Goal: Find specific page/section: Find specific page/section

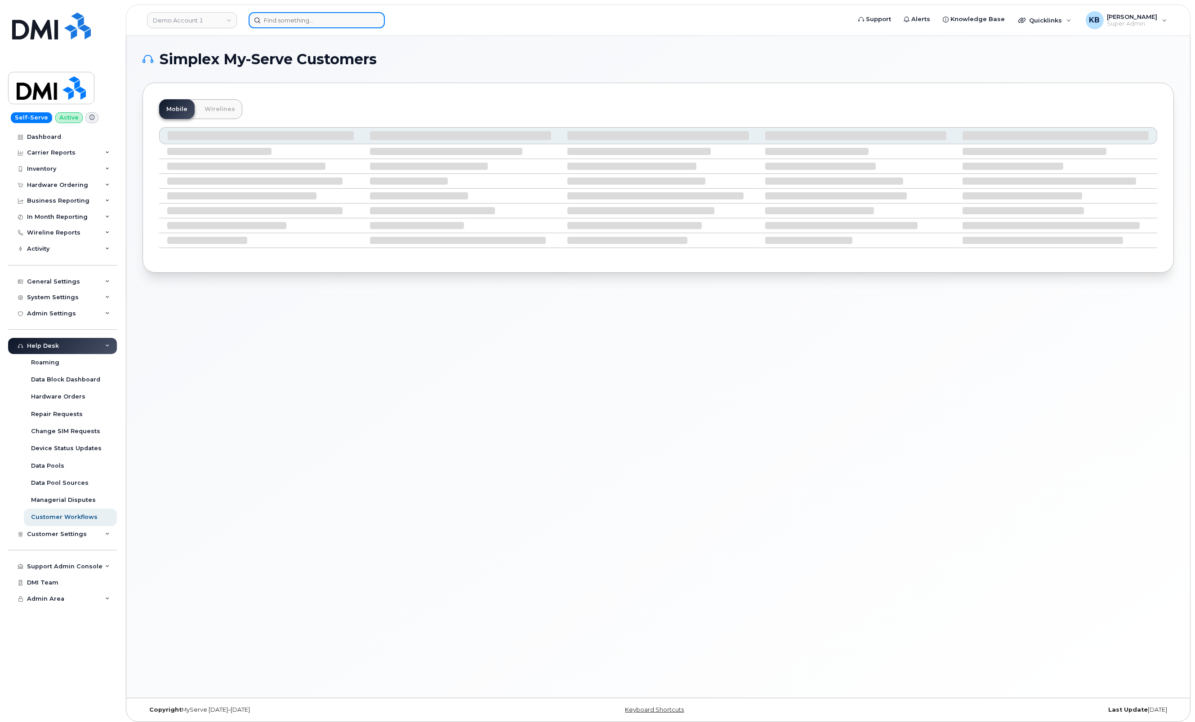
click at [276, 21] on input at bounding box center [317, 20] width 136 height 16
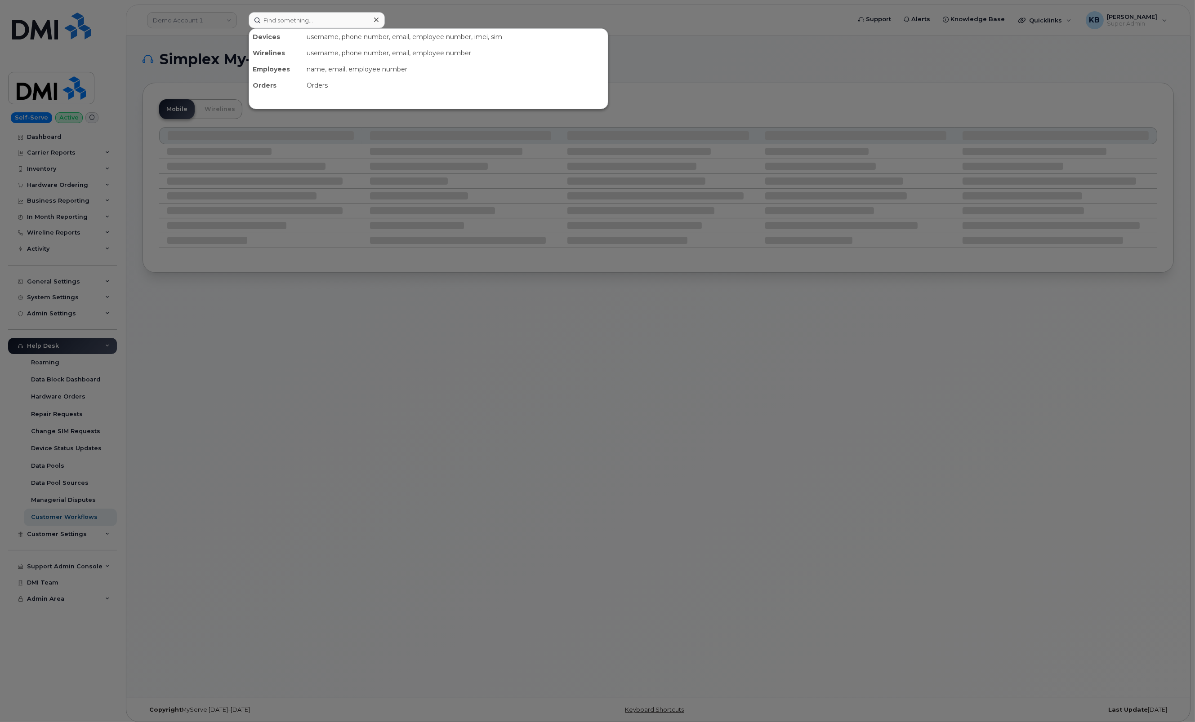
click at [218, 18] on div at bounding box center [597, 361] width 1195 height 722
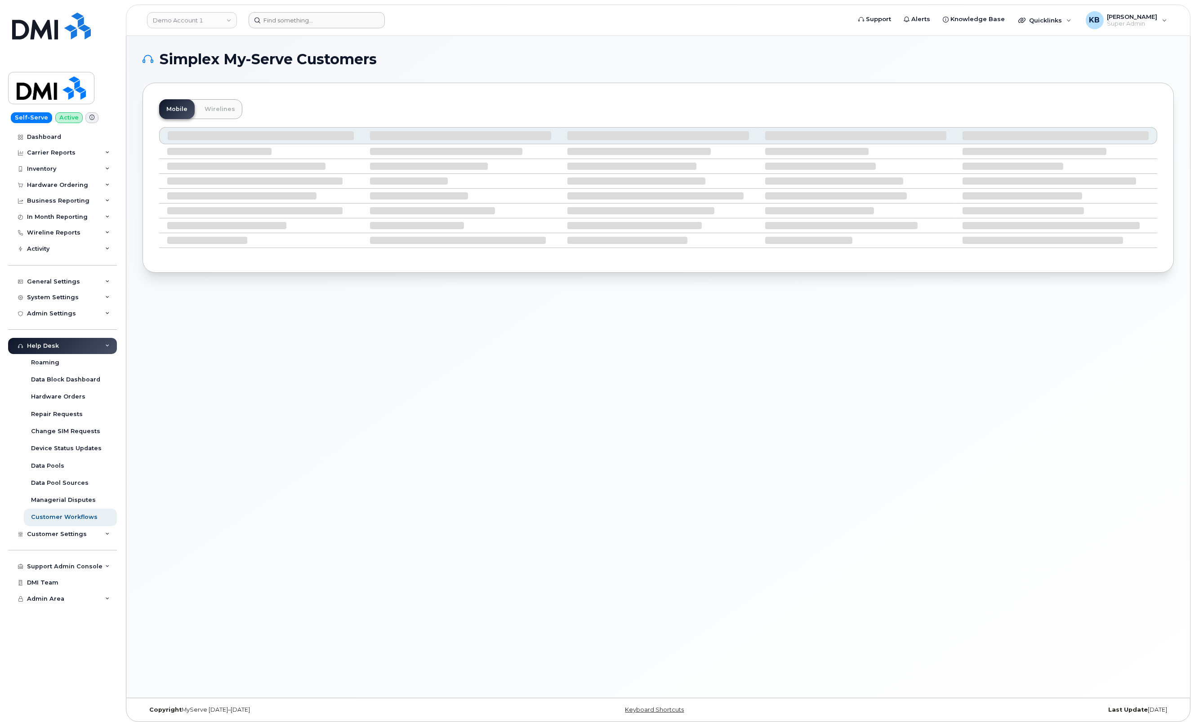
click at [218, 18] on link "Demo Account 1" at bounding box center [192, 20] width 90 height 16
type input "office so"
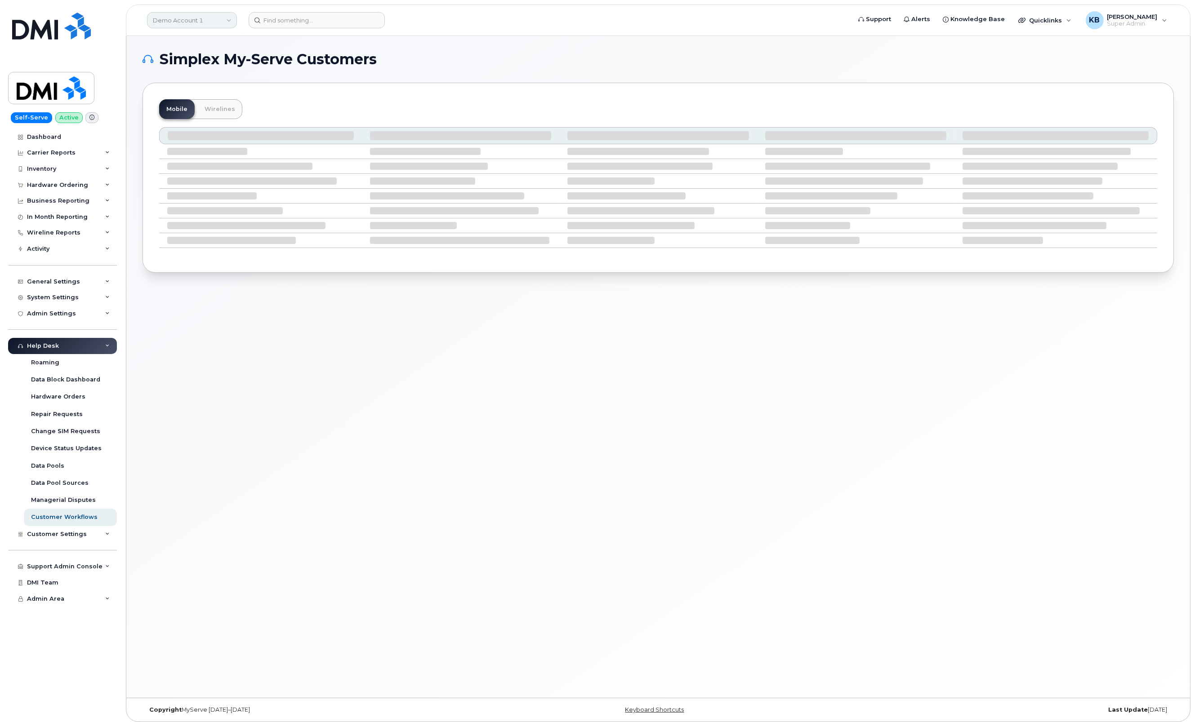
click at [233, 15] on link "Demo Account 1" at bounding box center [192, 20] width 90 height 16
click at [99, 540] on div "Customer Settings" at bounding box center [62, 534] width 109 height 16
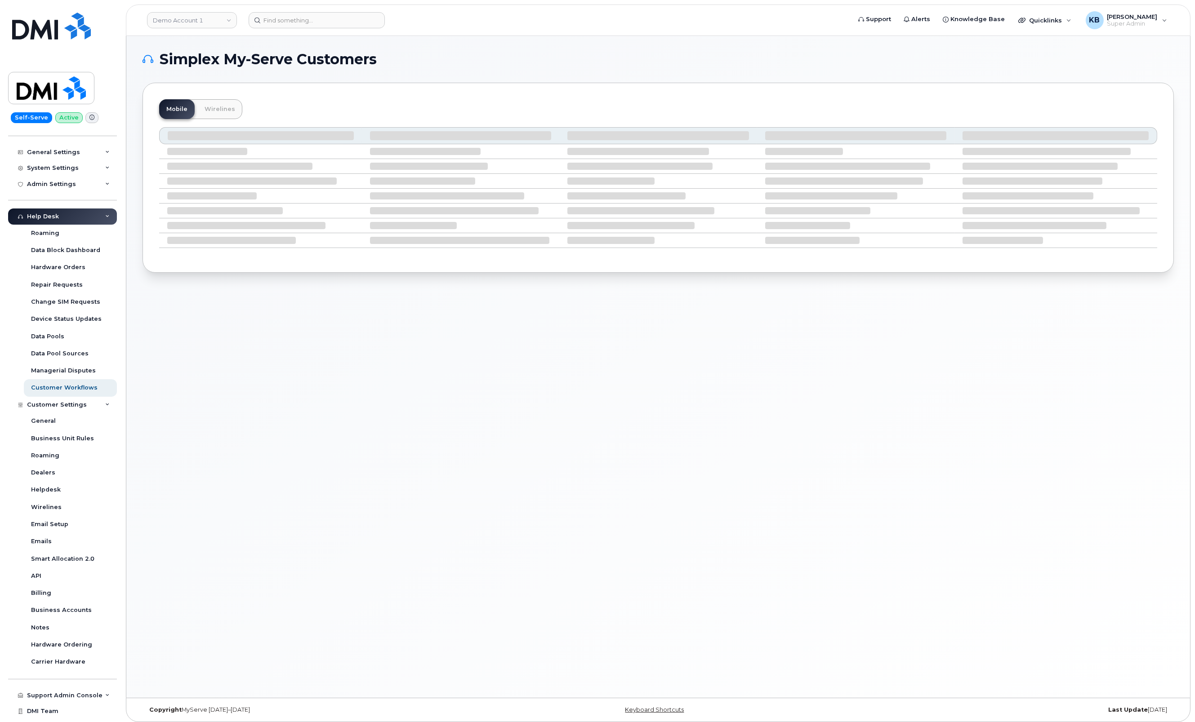
scroll to position [142, 0]
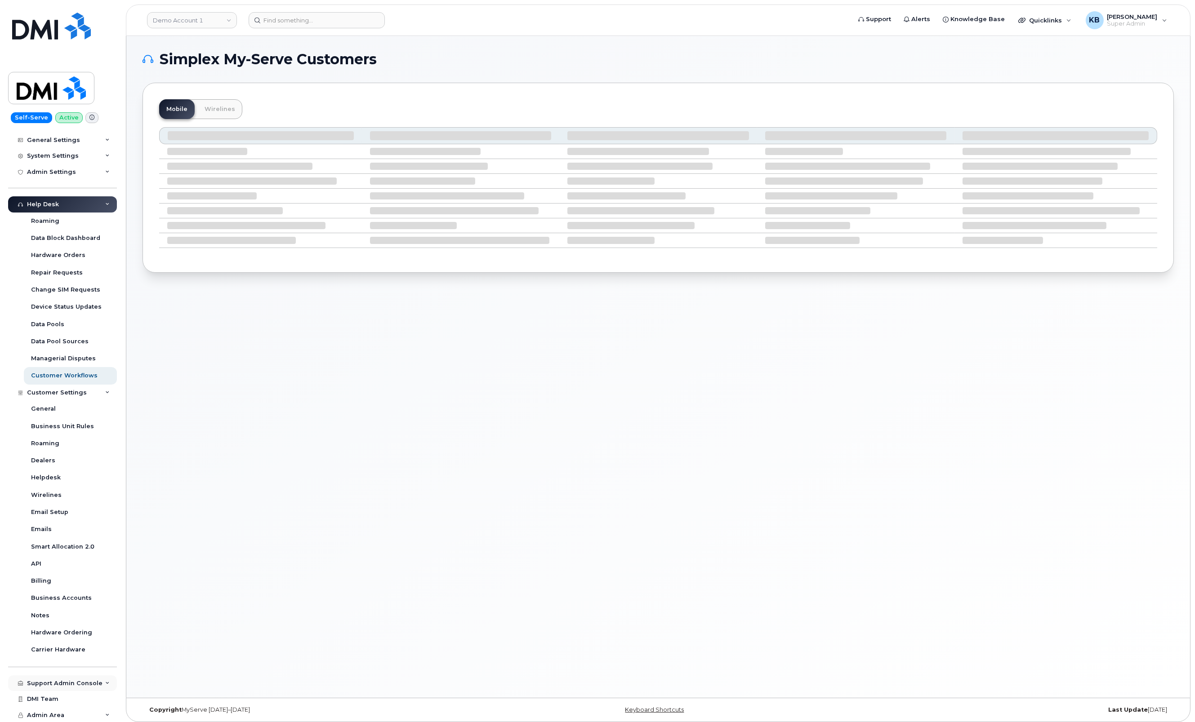
click at [110, 680] on div "Support Admin Console" at bounding box center [62, 684] width 109 height 16
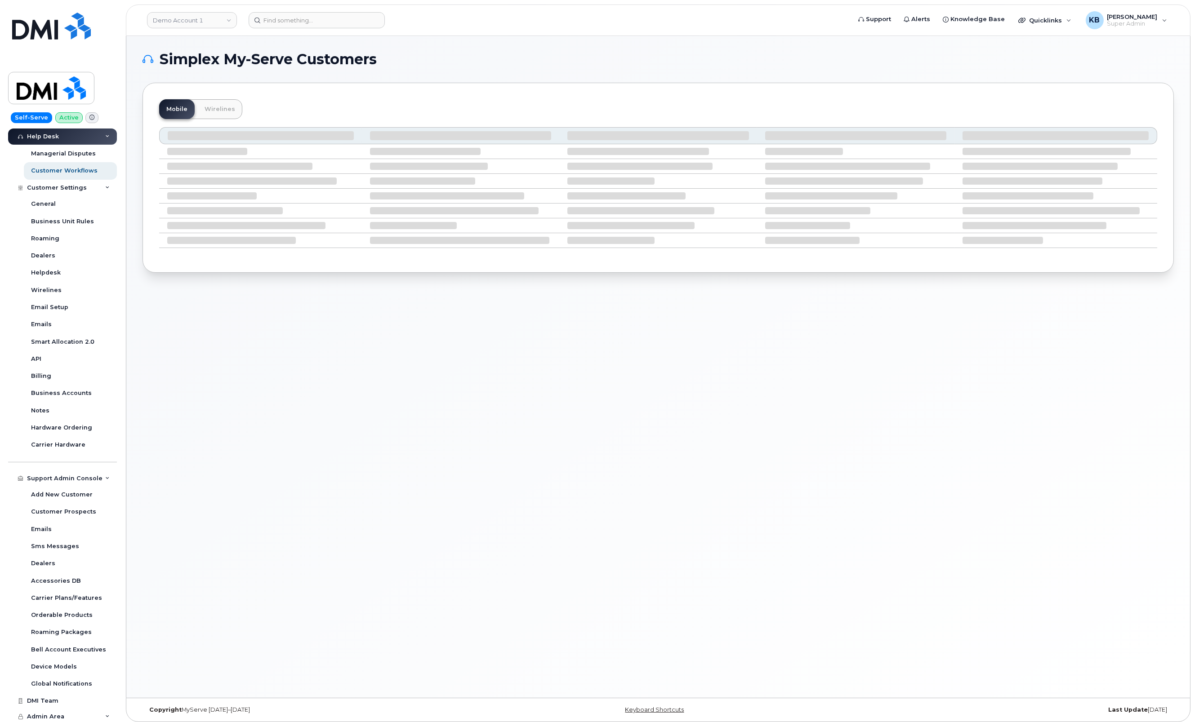
scroll to position [348, 0]
click at [65, 697] on link "DMI Team" at bounding box center [62, 699] width 109 height 16
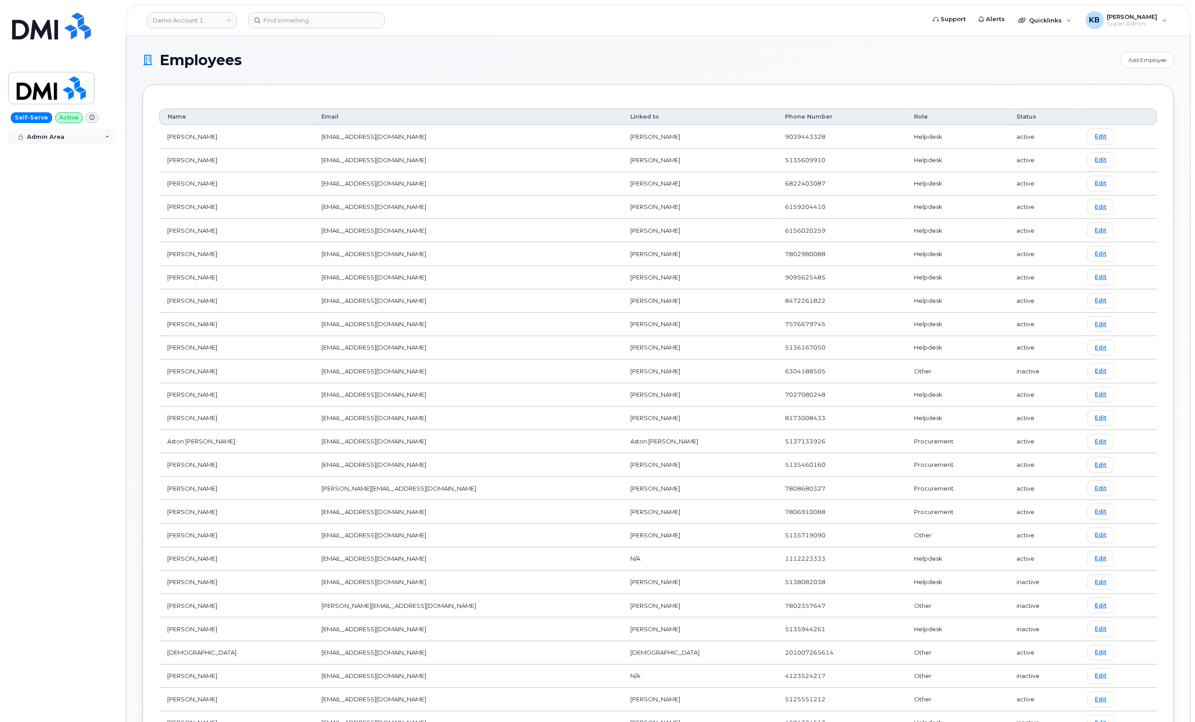
click at [111, 131] on div "Admin Area" at bounding box center [62, 137] width 109 height 16
click at [75, 174] on div "Management Companies" at bounding box center [71, 171] width 80 height 8
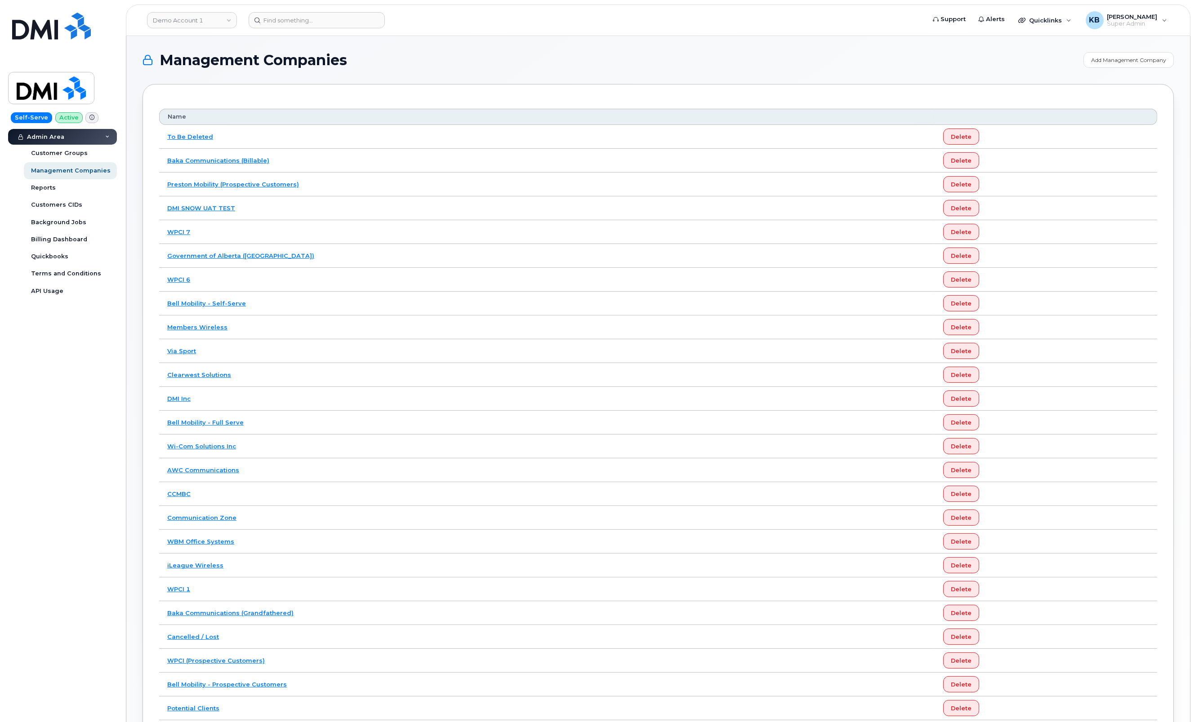
drag, startPoint x: 1193, startPoint y: 273, endPoint x: 1192, endPoint y: 335, distance: 62.0
click at [1192, 335] on body "Demo Account 1 Support Alerts Quicklinks Suspend / Cancel Device Change SIM Car…" at bounding box center [597, 490] width 1195 height 981
click at [1180, 396] on div "Management Companies Add Management Company Name To Be Deleted Delete Baka Comm…" at bounding box center [657, 494] width 1063 height 916
drag, startPoint x: 1192, startPoint y: 156, endPoint x: 1183, endPoint y: 236, distance: 80.6
click at [1183, 236] on body "Demo Account 1 Support Alerts Quicklinks Suspend / Cancel Device Change SIM Car…" at bounding box center [597, 490] width 1195 height 981
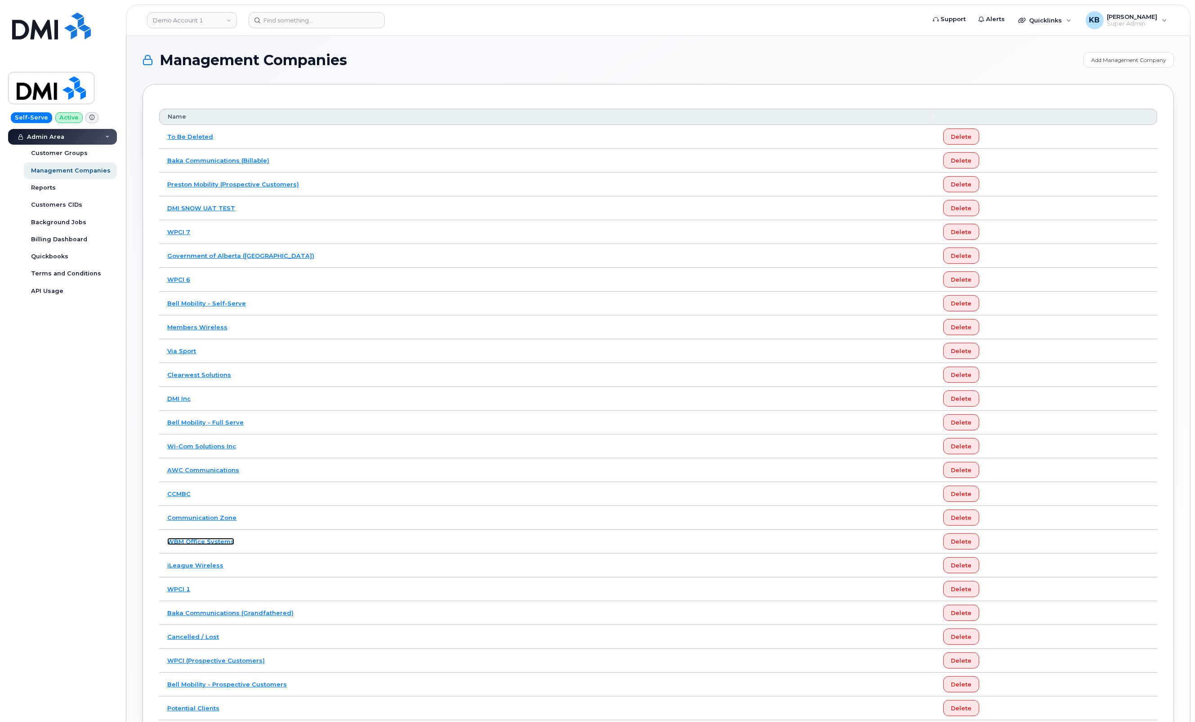
click at [210, 540] on link "WBM Office Systems" at bounding box center [200, 541] width 67 height 7
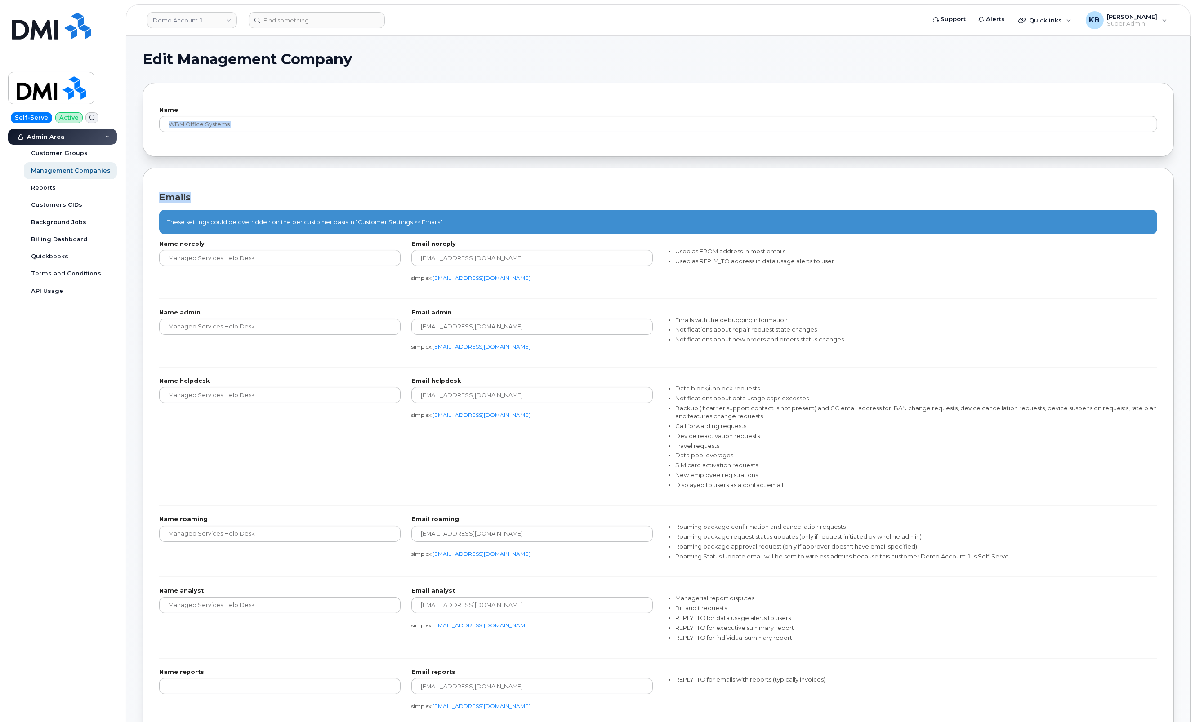
drag, startPoint x: 1193, startPoint y: 143, endPoint x: 1196, endPoint y: 181, distance: 37.9
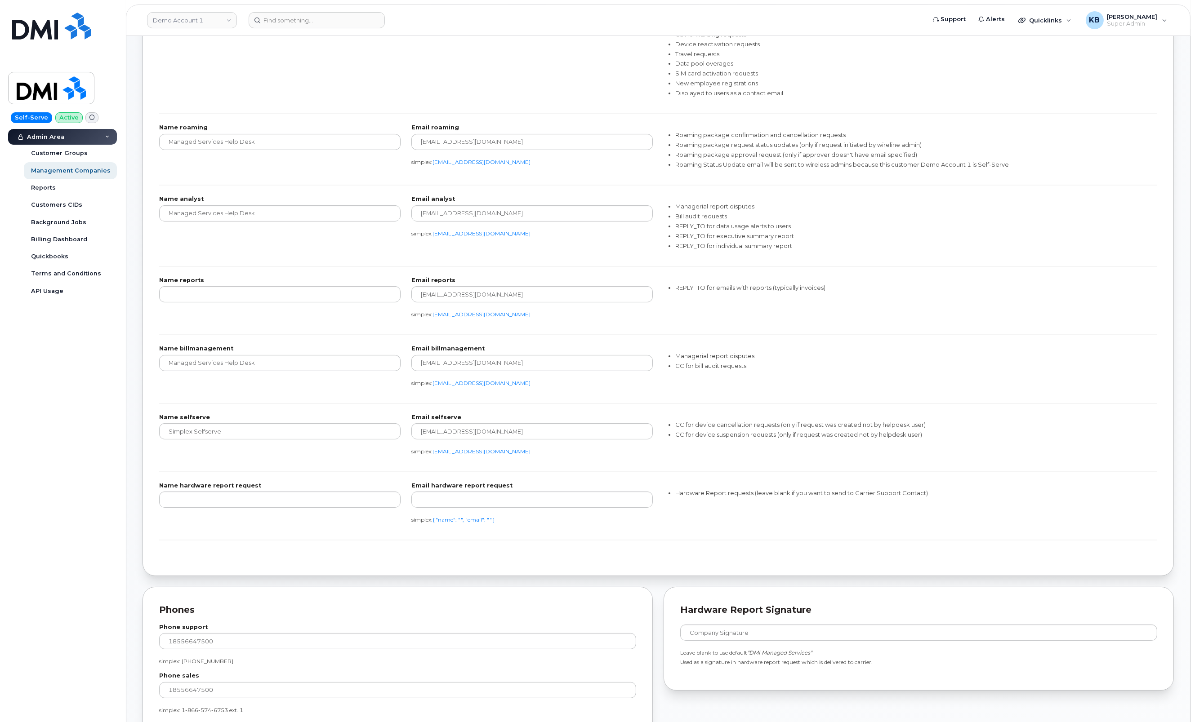
scroll to position [390, 0]
drag, startPoint x: 1192, startPoint y: 167, endPoint x: 1191, endPoint y: 239, distance: 71.9
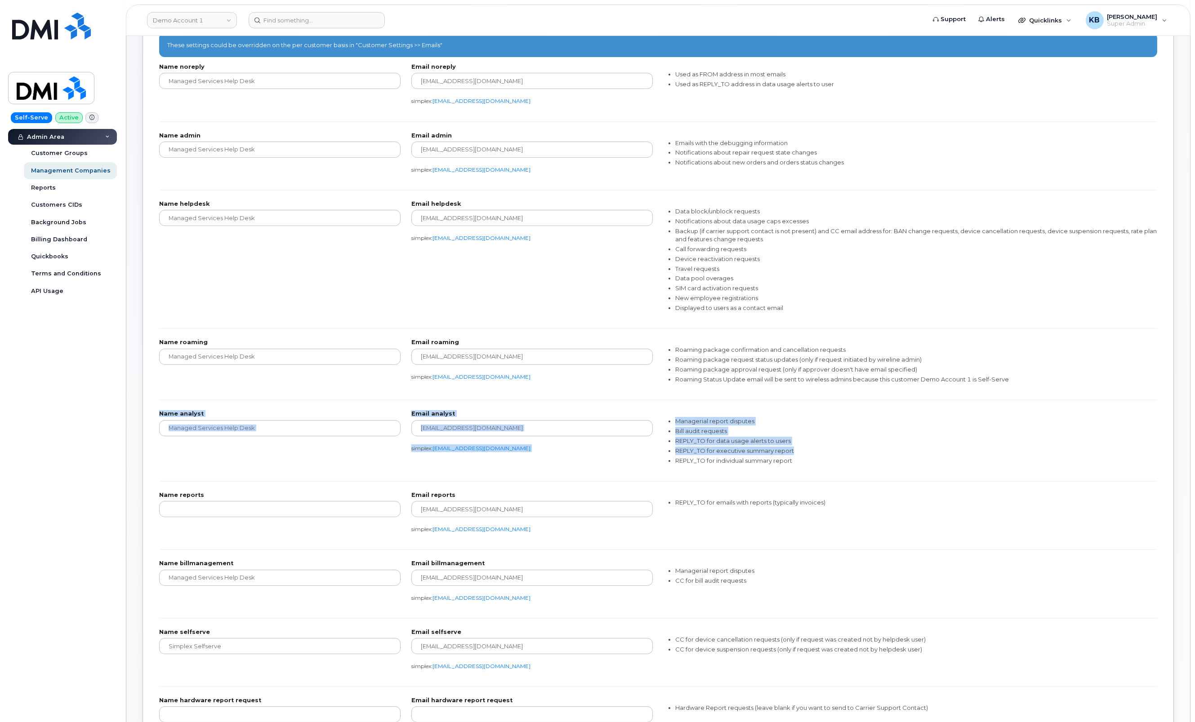
scroll to position [0, 0]
